Goal: Information Seeking & Learning: Learn about a topic

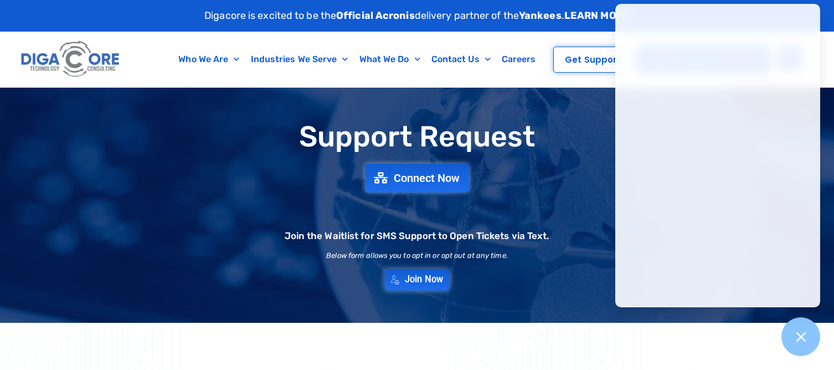
click at [412, 283] on span "Join Now" at bounding box center [424, 279] width 38 height 9
click at [806, 334] on icon at bounding box center [801, 336] width 14 height 14
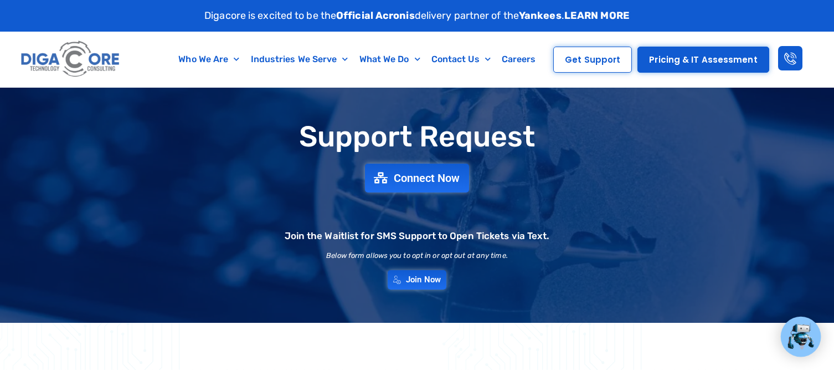
click at [48, 60] on img at bounding box center [70, 59] width 105 height 44
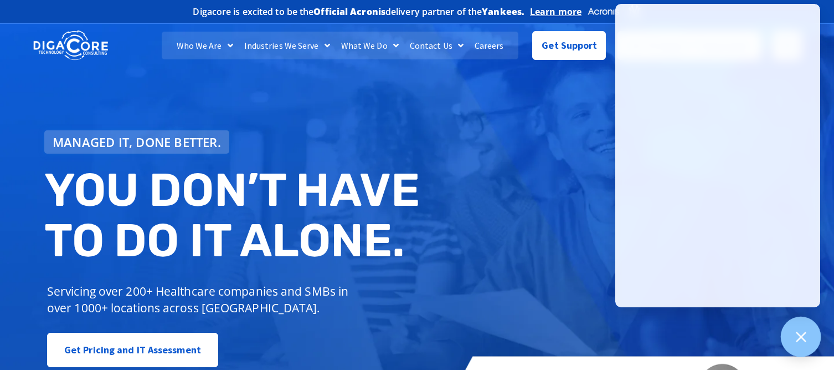
click at [818, 336] on div at bounding box center [801, 336] width 40 height 40
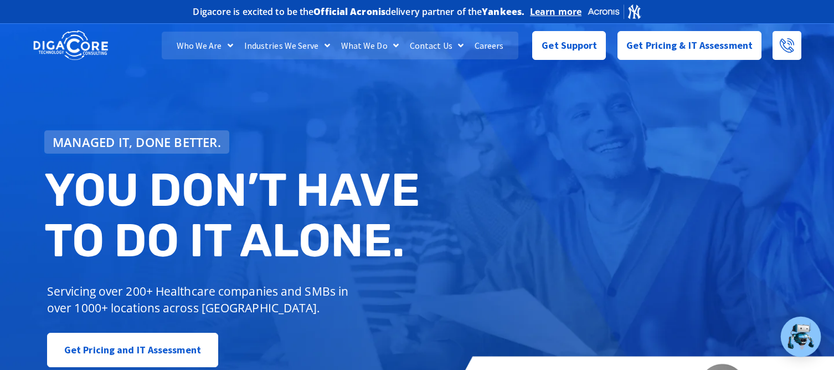
click at [812, 339] on img at bounding box center [801, 336] width 29 height 29
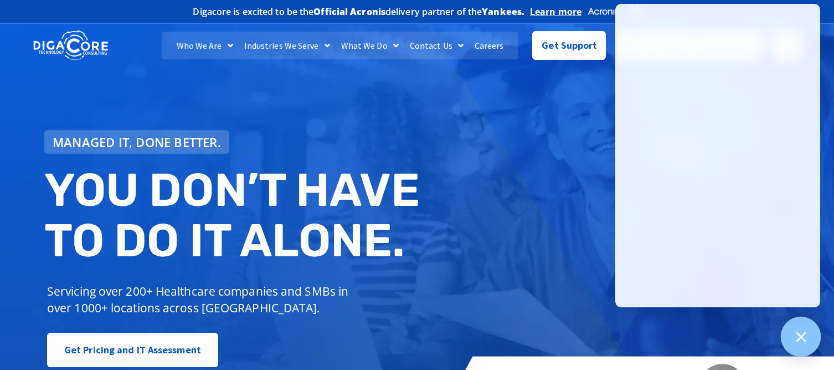
click at [796, 323] on div at bounding box center [801, 336] width 40 height 40
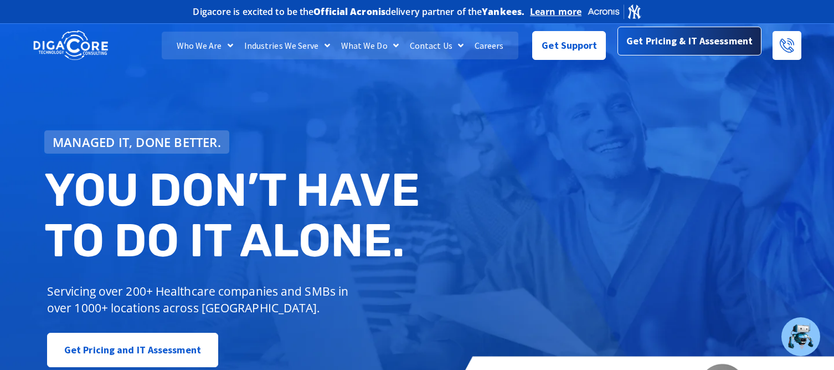
click at [671, 33] on span "Get Pricing & IT Assessment" at bounding box center [690, 41] width 126 height 22
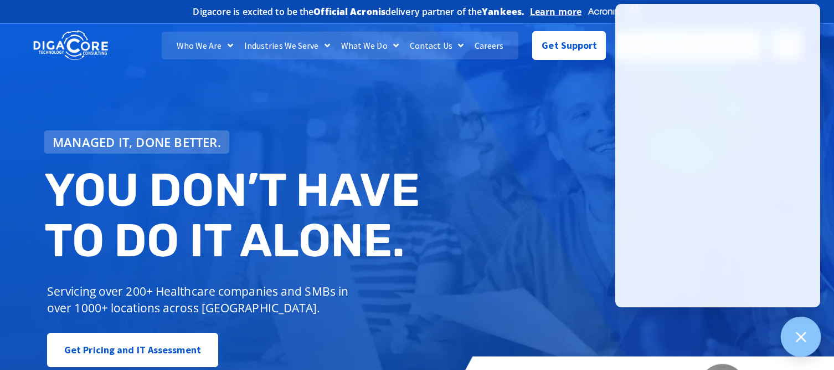
click at [785, 336] on div at bounding box center [801, 336] width 40 height 40
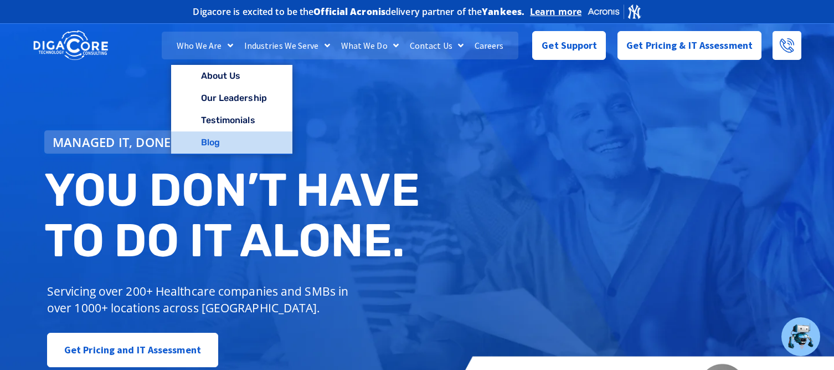
click at [225, 138] on link "Blog" at bounding box center [231, 142] width 121 height 22
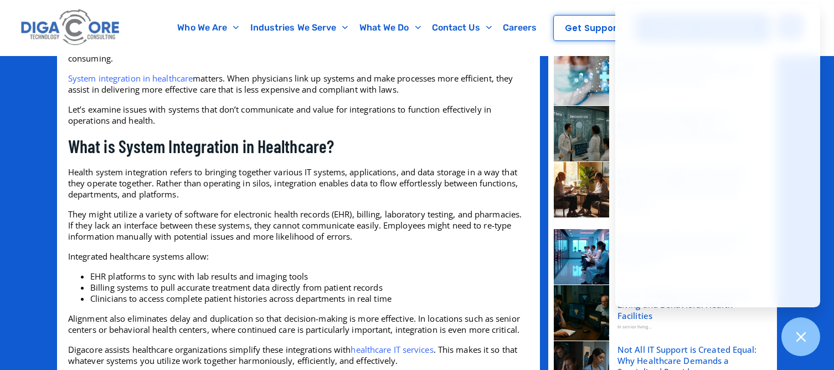
scroll to position [355, 0]
